Goal: Task Accomplishment & Management: Use online tool/utility

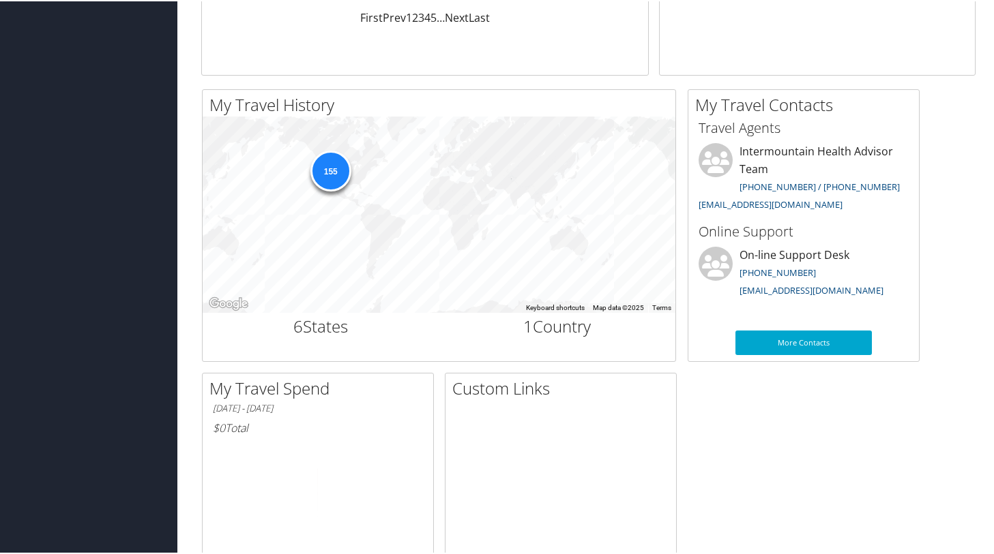
scroll to position [409, 0]
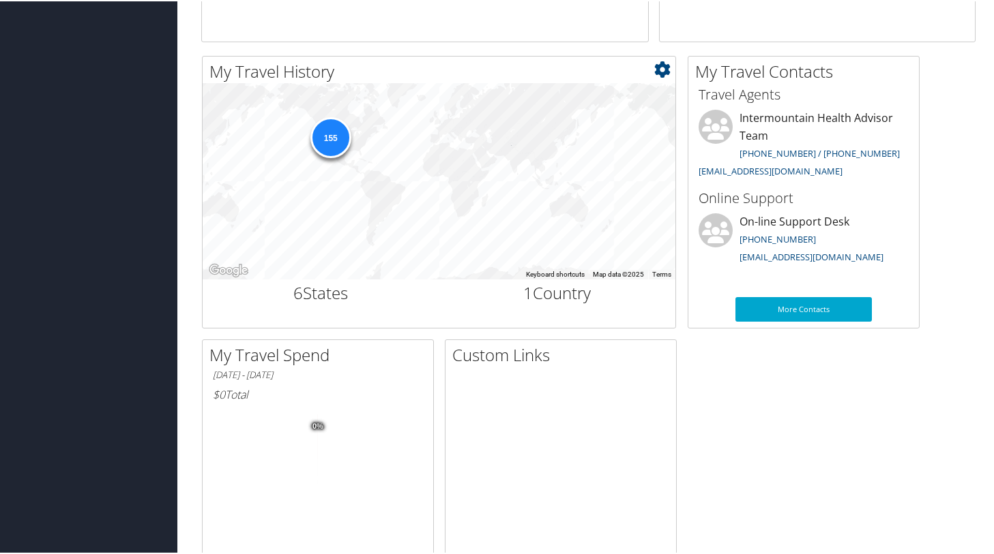
click at [330, 127] on div "155" at bounding box center [330, 136] width 41 height 41
click at [383, 189] on div "155" at bounding box center [439, 180] width 473 height 196
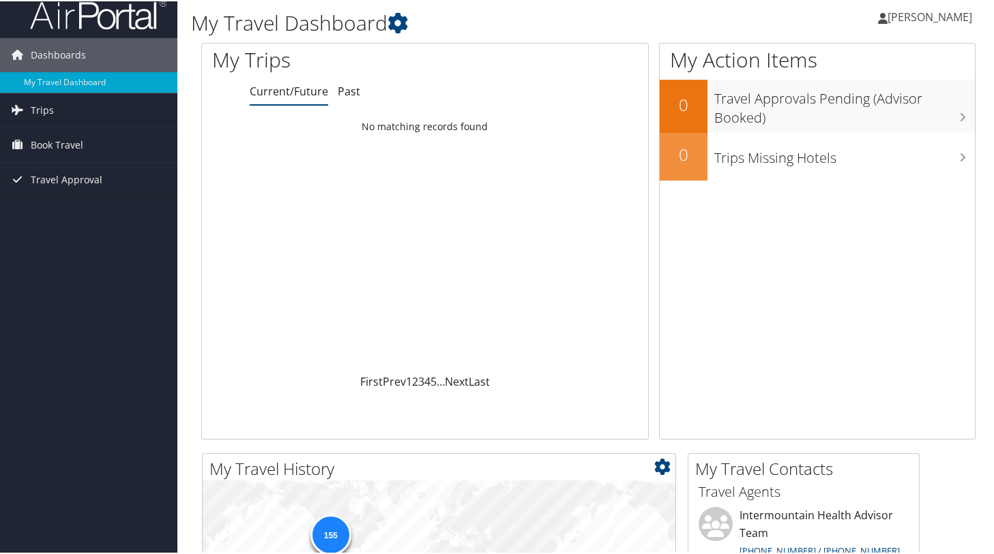
scroll to position [0, 0]
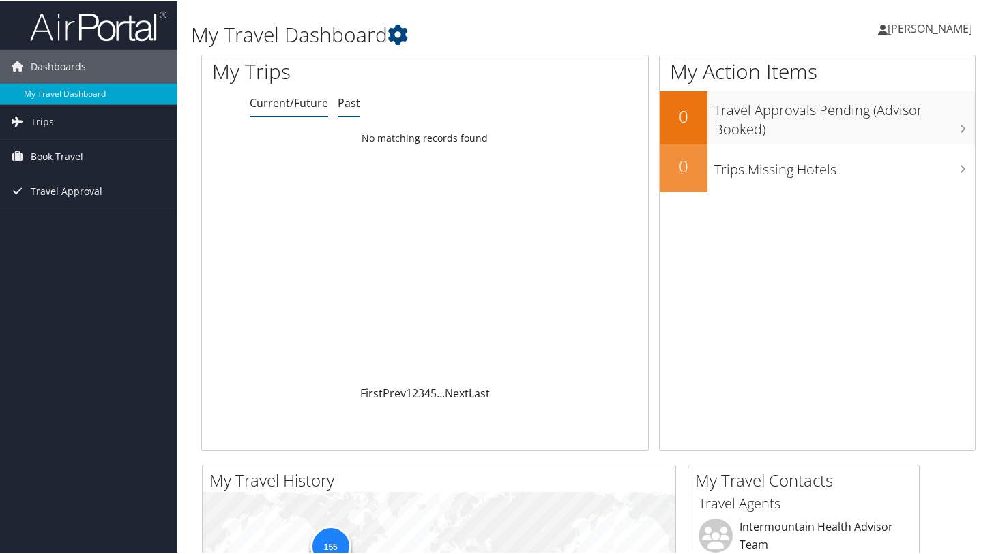
click at [341, 102] on link "Past" at bounding box center [349, 101] width 23 height 15
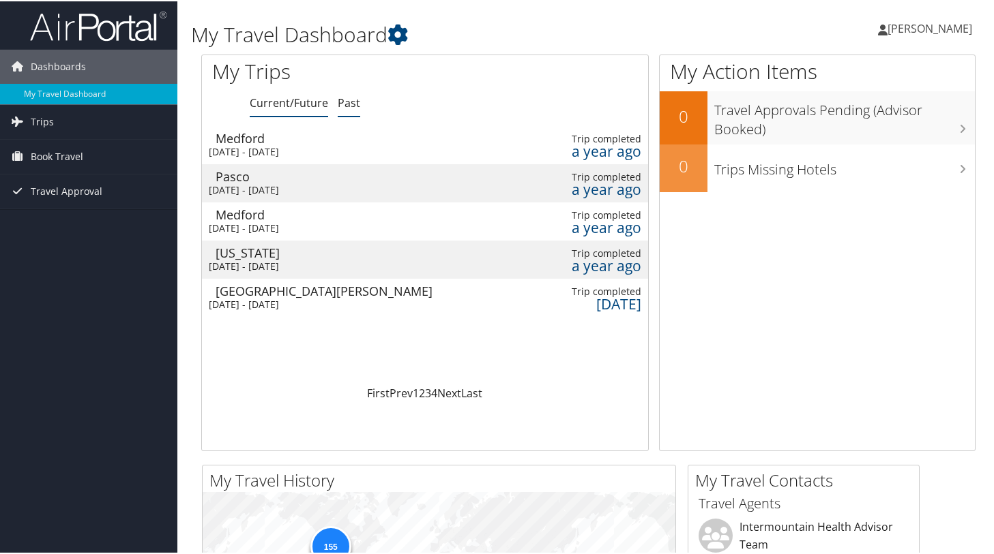
click at [293, 104] on link "Current/Future" at bounding box center [289, 101] width 78 height 15
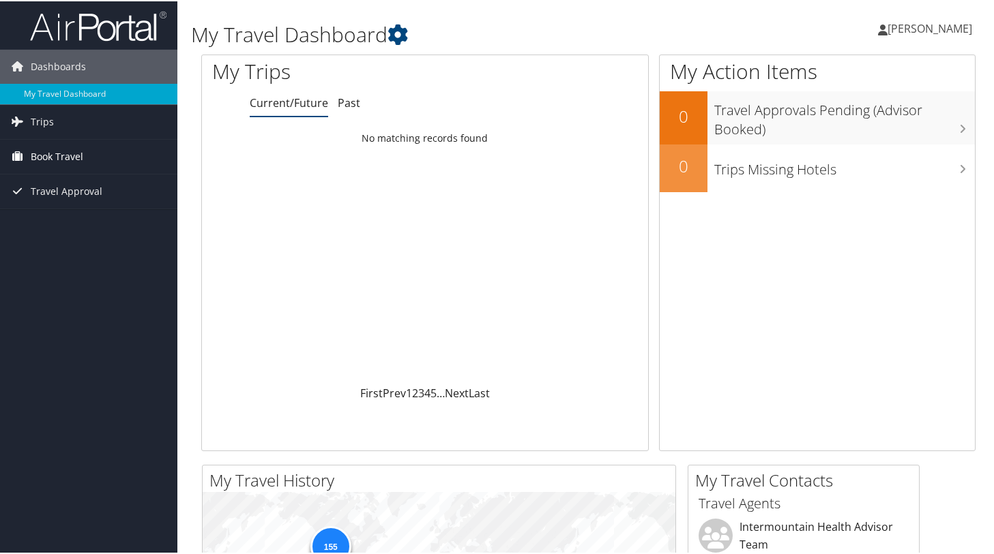
click at [55, 159] on span "Book Travel" at bounding box center [57, 155] width 53 height 34
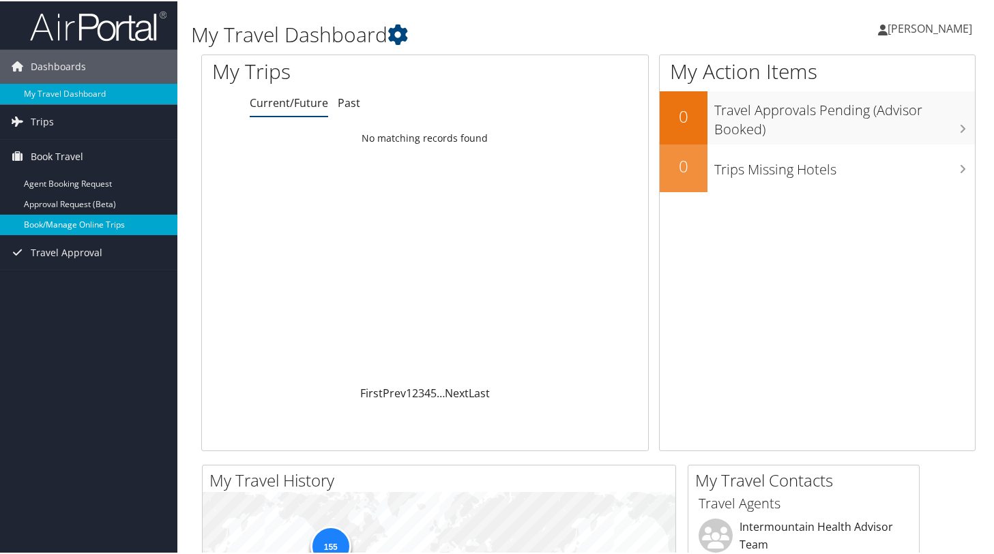
click at [73, 222] on link "Book/Manage Online Trips" at bounding box center [88, 223] width 177 height 20
